Goal: Register for event/course

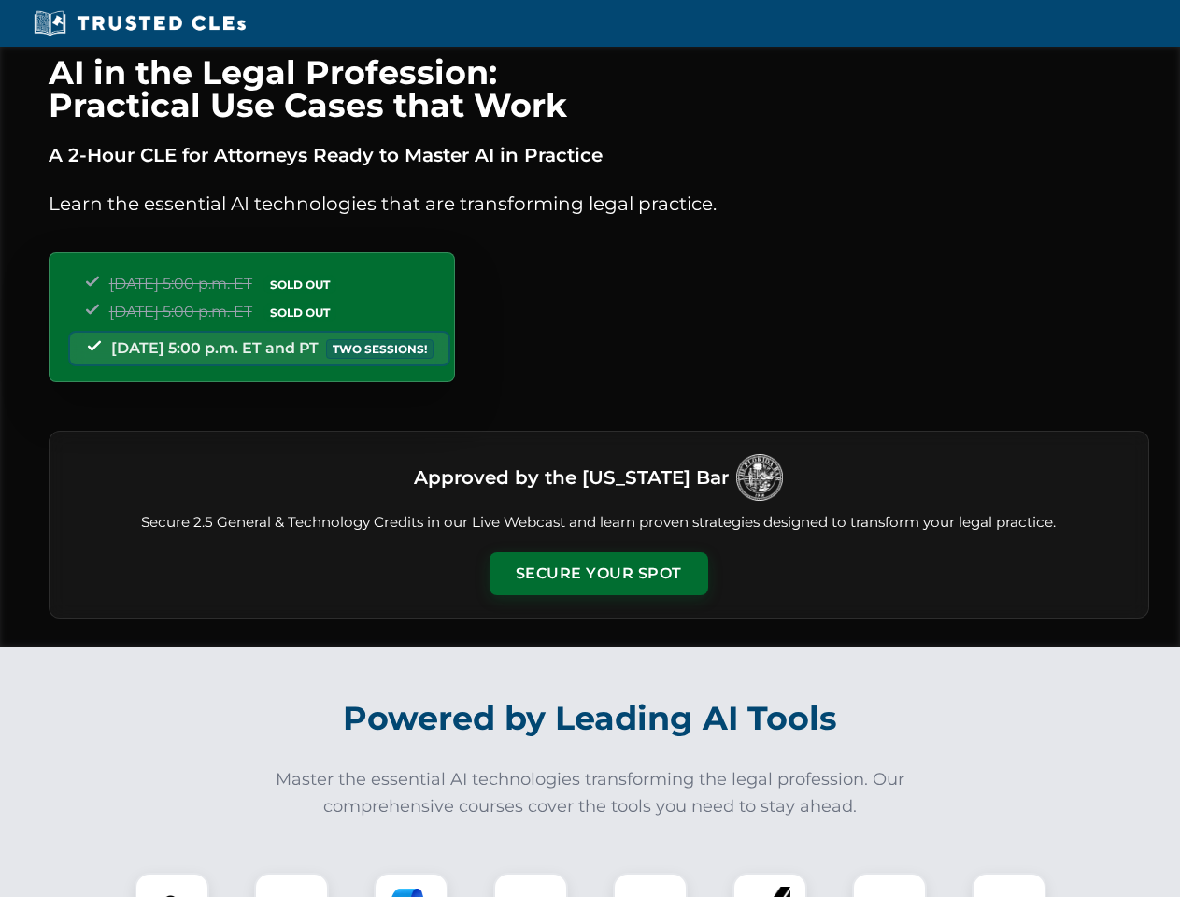
click at [598, 574] on button "Secure Your Spot" at bounding box center [598, 573] width 219 height 43
click at [172, 885] on img at bounding box center [172, 910] width 54 height 54
click at [291, 885] on div at bounding box center [291, 909] width 75 height 75
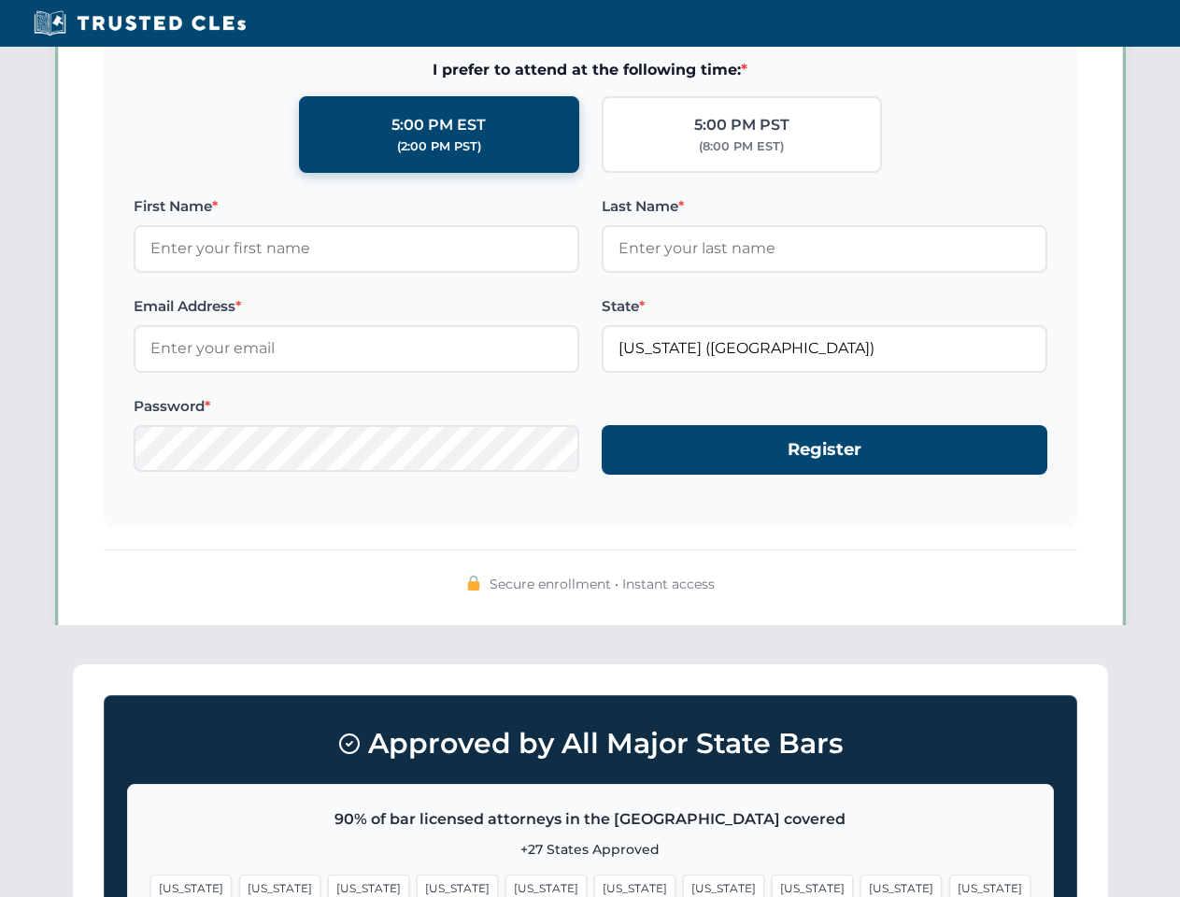
click at [860, 885] on span "[US_STATE]" at bounding box center [900, 887] width 81 height 27
